Goal: Information Seeking & Learning: Check status

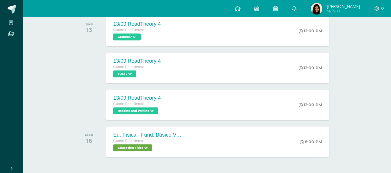
scroll to position [173, 0]
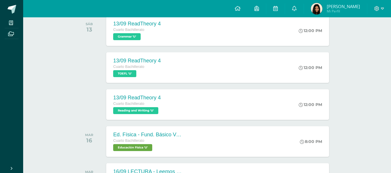
click at [321, 10] on img at bounding box center [317, 9] width 12 height 12
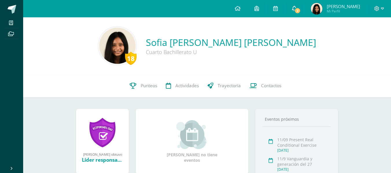
click at [300, 11] on span "2" at bounding box center [297, 11] width 6 height 6
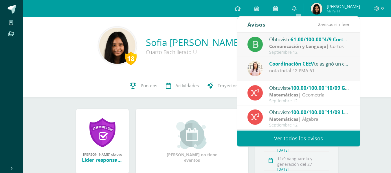
click at [296, 54] on div "Septiembre 12" at bounding box center [309, 52] width 80 height 5
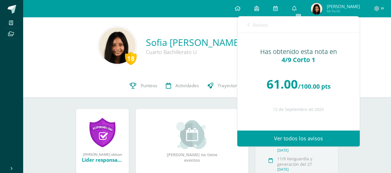
click at [244, 20] on div "Avisos 1 avisos sin leer Avisos" at bounding box center [298, 24] width 122 height 16
click at [251, 26] on link "Avisos" at bounding box center [257, 24] width 21 height 16
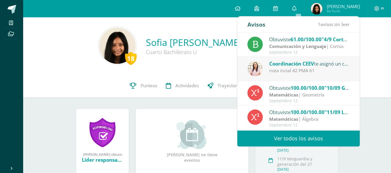
click at [270, 64] on span "Coordinación CEEV" at bounding box center [291, 63] width 45 height 7
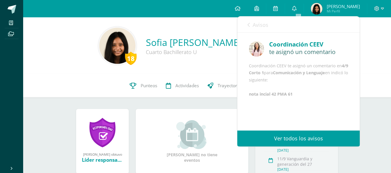
scroll to position [1, 0]
click at [254, 29] on link "Avisos" at bounding box center [257, 24] width 21 height 16
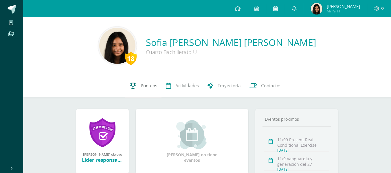
click at [149, 83] on span "Punteos" at bounding box center [149, 86] width 16 height 6
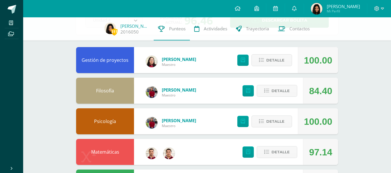
scroll to position [45, 0]
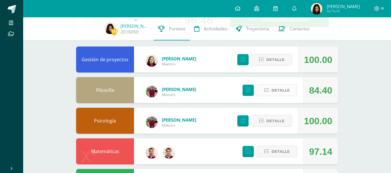
click at [282, 93] on span "Detalle" at bounding box center [280, 90] width 18 height 11
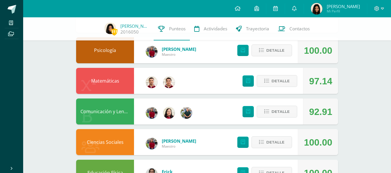
scroll to position [317, 0]
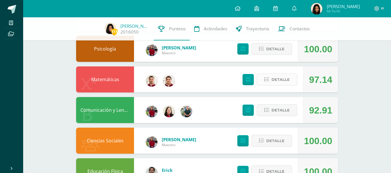
click at [287, 80] on span "Detalle" at bounding box center [280, 79] width 18 height 11
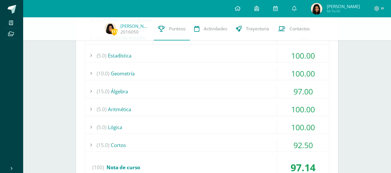
scroll to position [447, 0]
click at [162, 144] on div "(15.0) Cortos" at bounding box center [207, 144] width 244 height 13
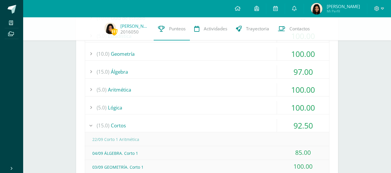
scroll to position [459, 0]
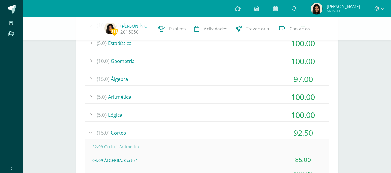
click at [221, 80] on div "(15.0) Álgebra" at bounding box center [207, 79] width 244 height 13
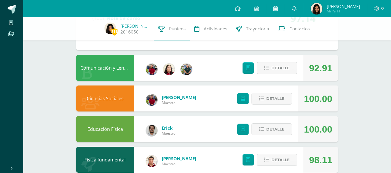
scroll to position [649, 0]
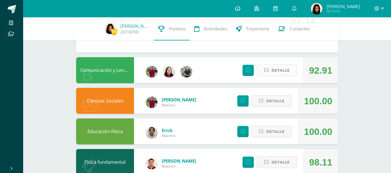
click at [282, 71] on span "Detalle" at bounding box center [280, 70] width 18 height 11
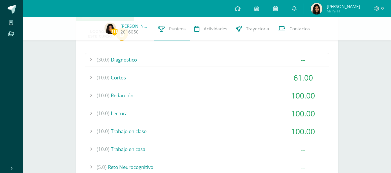
scroll to position [715, 0]
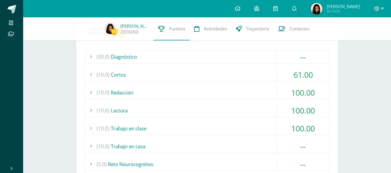
click at [210, 81] on div "(10.0) Cortos" at bounding box center [207, 74] width 244 height 13
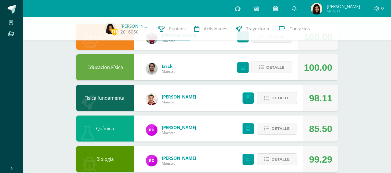
scroll to position [916, 0]
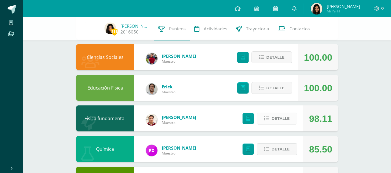
click at [275, 117] on span "Detalle" at bounding box center [280, 118] width 18 height 11
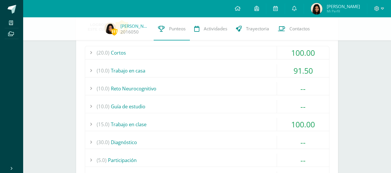
click at [221, 76] on div "(10.0) Trabajo en casa" at bounding box center [207, 70] width 244 height 13
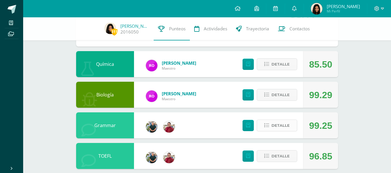
scroll to position [1185, 0]
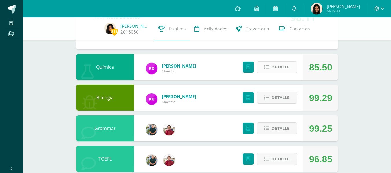
click at [280, 64] on span "Detalle" at bounding box center [280, 67] width 18 height 11
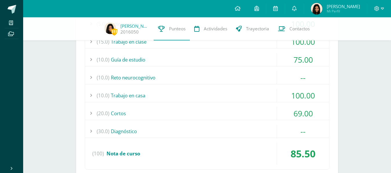
scroll to position [1283, 0]
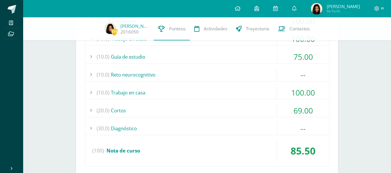
click at [145, 114] on div "(20.0) Cortos" at bounding box center [207, 110] width 244 height 13
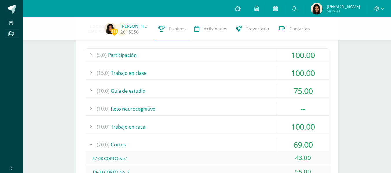
scroll to position [1212, 0]
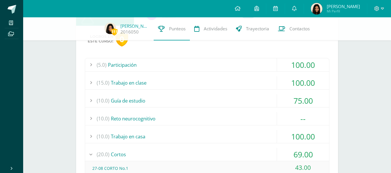
click at [158, 99] on div "(10.0) Guía de estudio" at bounding box center [207, 100] width 244 height 13
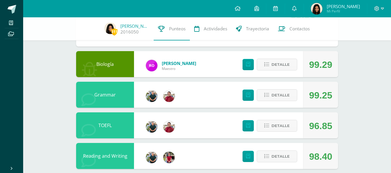
scroll to position [1435, 0]
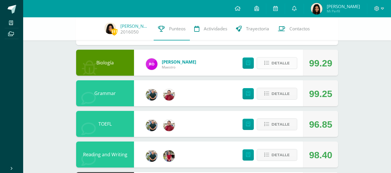
click at [282, 66] on span "Detalle" at bounding box center [280, 63] width 18 height 11
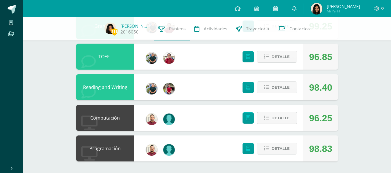
scroll to position [1646, 0]
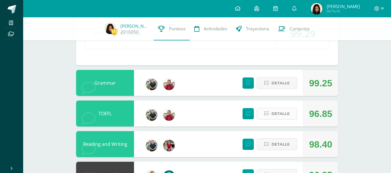
click at [279, 117] on span "Detalle" at bounding box center [280, 113] width 18 height 11
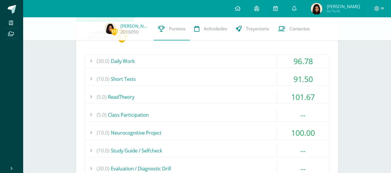
scroll to position [1751, 0]
click at [233, 81] on div "(10.0) Short Tests" at bounding box center [207, 78] width 244 height 13
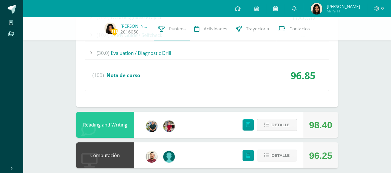
scroll to position [1989, 0]
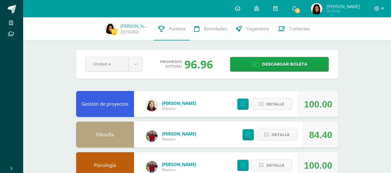
scroll to position [385, 0]
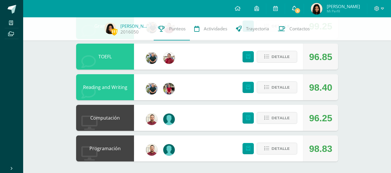
click at [300, 12] on span "4" at bounding box center [297, 11] width 6 height 6
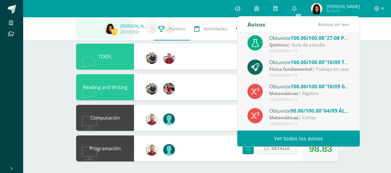
scroll to position [0, 0]
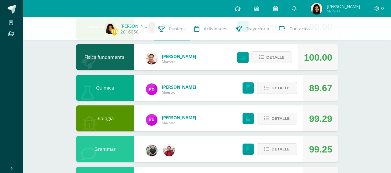
scroll to position [262, 0]
